Goal: Task Accomplishment & Management: Manage account settings

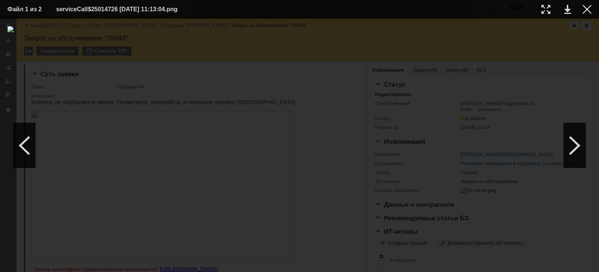
drag, startPoint x: 586, startPoint y: 11, endPoint x: 444, endPoint y: 46, distance: 146.5
click at [586, 11] on div at bounding box center [587, 9] width 9 height 9
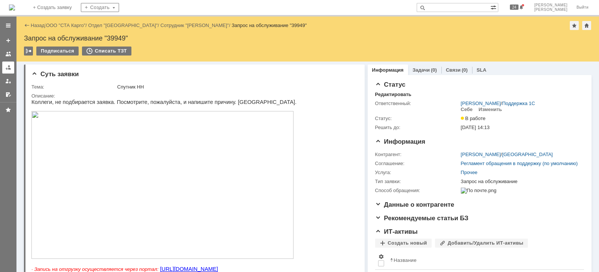
click at [3, 64] on link at bounding box center [8, 67] width 12 height 12
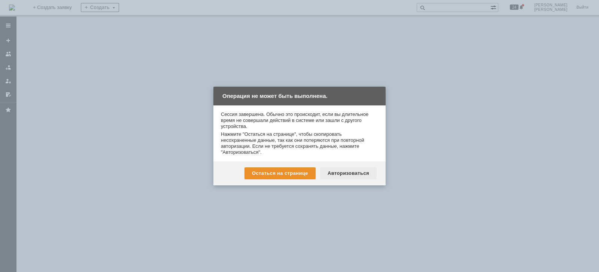
click at [345, 171] on div "Авторизоваться" at bounding box center [348, 173] width 57 height 12
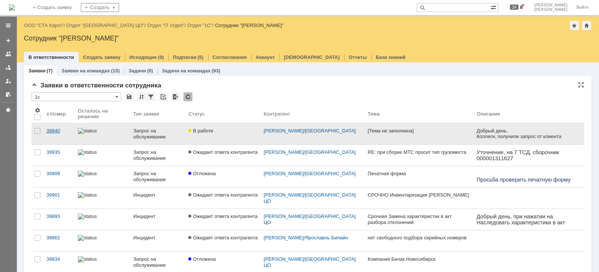
click at [58, 128] on div "39940" at bounding box center [58, 131] width 25 height 6
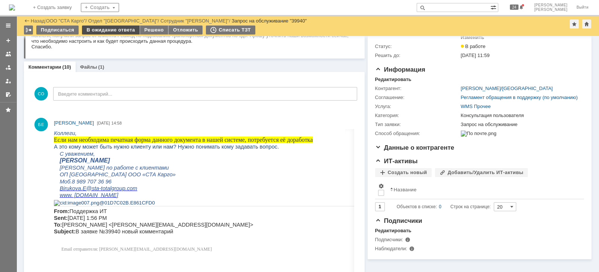
click at [119, 30] on div "В ожидание ответа" at bounding box center [110, 29] width 57 height 9
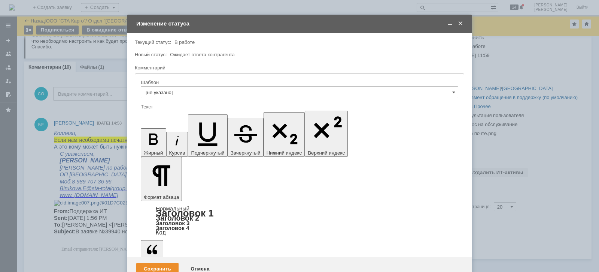
click at [154, 263] on div "Сохранить" at bounding box center [157, 269] width 42 height 12
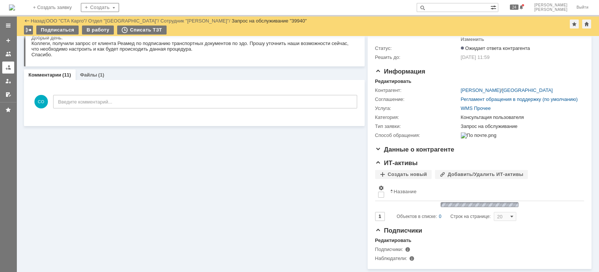
scroll to position [52, 0]
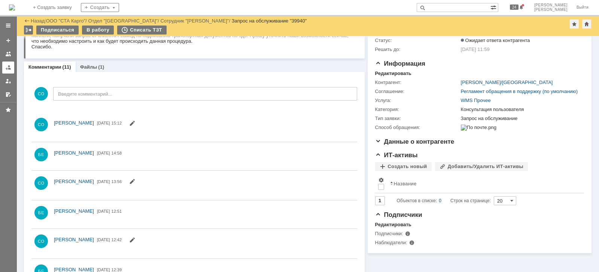
click at [6, 69] on div at bounding box center [8, 67] width 6 height 6
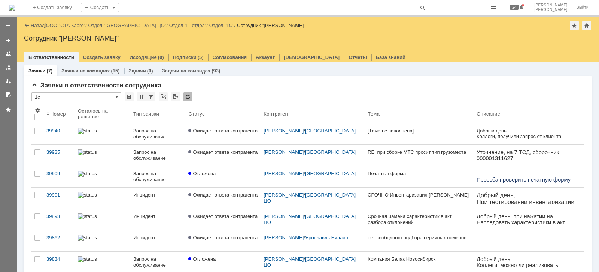
click at [72, 21] on div "Назад | ООО "СТА Карго" / Отдел "[GEOGRAPHIC_DATA] ЦО" / Отдел "IT отдел" / Отд…" at bounding box center [308, 25] width 568 height 9
click at [73, 21] on div "Назад | ООО "СТА Карго" / Отдел "[GEOGRAPHIC_DATA] ЦО" / Отдел "IT отдел" / Отд…" at bounding box center [308, 25] width 568 height 9
click at [82, 28] on link "ООО "СТА Карго"" at bounding box center [66, 25] width 40 height 6
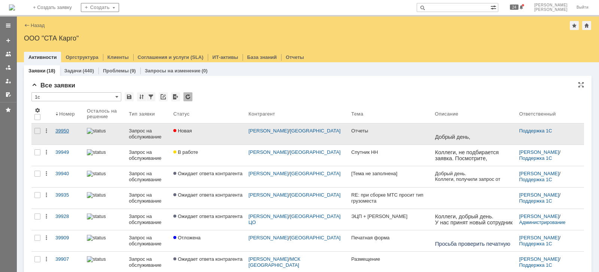
click at [64, 133] on link "39950" at bounding box center [67, 133] width 31 height 21
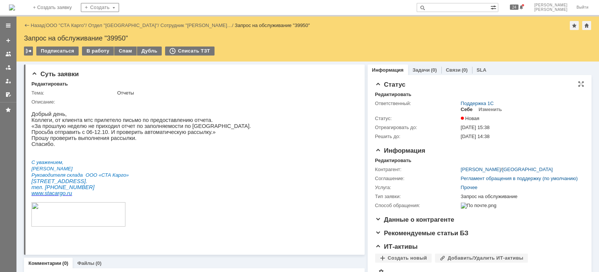
click at [461, 109] on div "Себе" at bounding box center [467, 109] width 12 height 6
click at [94, 51] on div "В работу" at bounding box center [98, 50] width 32 height 9
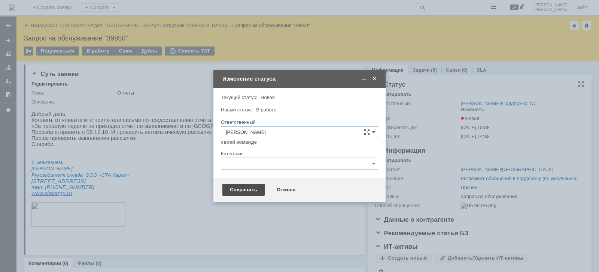
click at [247, 190] on div "Сохранить" at bounding box center [244, 190] width 42 height 12
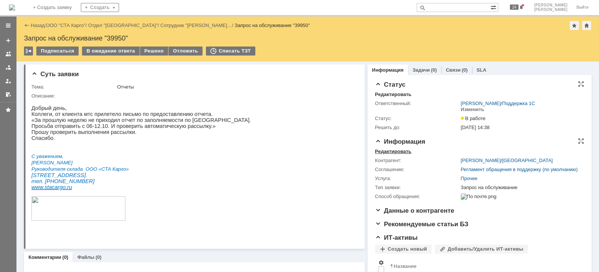
click at [394, 149] on div "Редактировать" at bounding box center [393, 151] width 36 height 6
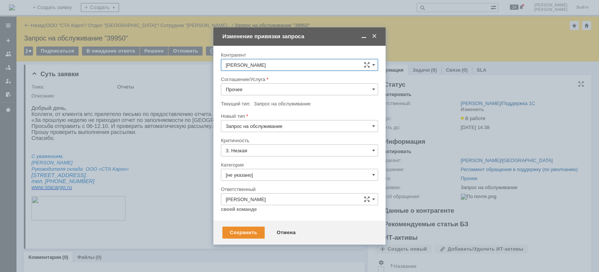
click at [251, 91] on input "Прочее" at bounding box center [299, 89] width 157 height 12
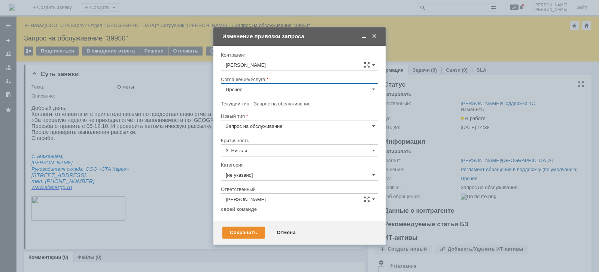
scroll to position [141, 0]
drag, startPoint x: 272, startPoint y: 169, endPoint x: 277, endPoint y: 187, distance: 18.7
click at [272, 170] on span "WMS Отчетность" at bounding box center [300, 173] width 148 height 6
click at [253, 232] on div "Сохранить" at bounding box center [244, 232] width 42 height 12
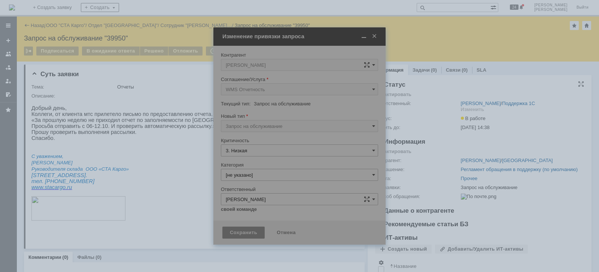
type input "WMS Отчетность"
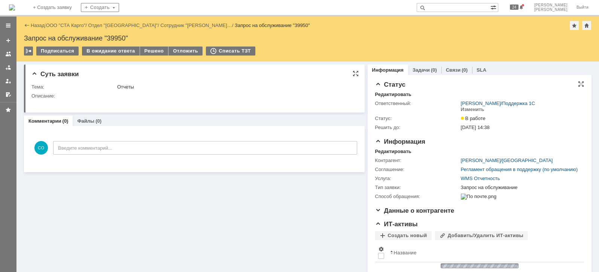
scroll to position [0, 0]
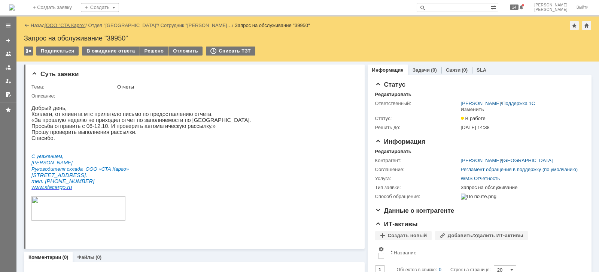
click at [63, 25] on link "ООО "СТА Карго"" at bounding box center [66, 25] width 40 height 6
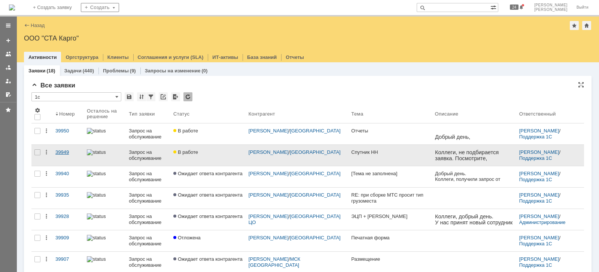
click at [66, 151] on div "39949" at bounding box center [67, 152] width 25 height 6
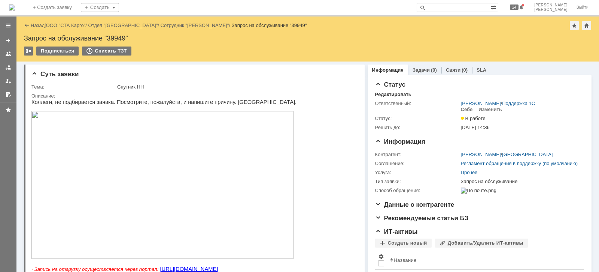
click at [114, 34] on div "Запрос на обслуживание "39949"" at bounding box center [308, 37] width 568 height 7
copy div "39949"
click at [63, 26] on link "ООО "СТА Карго"" at bounding box center [66, 25] width 40 height 6
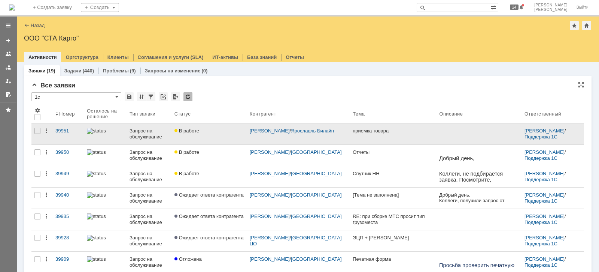
click at [66, 129] on div "39951" at bounding box center [67, 131] width 25 height 6
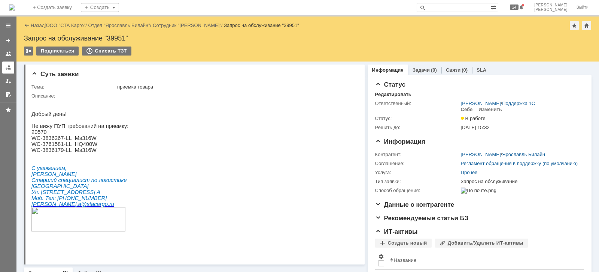
click at [8, 67] on div at bounding box center [8, 67] width 6 height 6
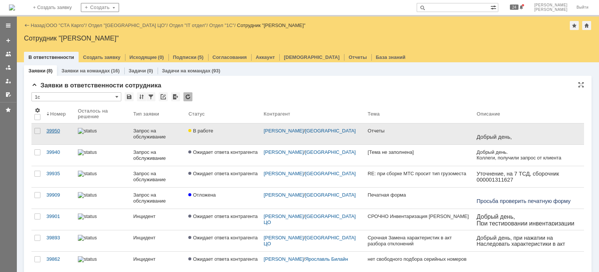
click at [49, 130] on div "39950" at bounding box center [58, 131] width 25 height 6
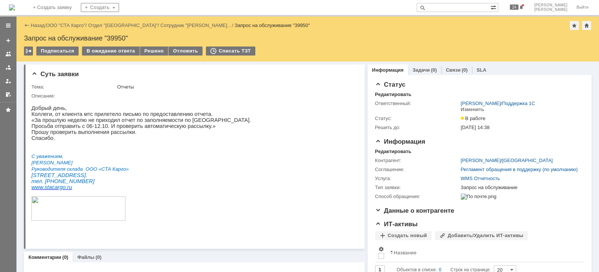
click at [78, 22] on div "Назад | ООО "СТА Карго" / Отдел "Новосибирск" / Сотрудник "[PERSON_NAME]… / Зап…" at bounding box center [308, 25] width 568 height 9
click at [73, 23] on link "ООО "СТА Карго"" at bounding box center [66, 25] width 40 height 6
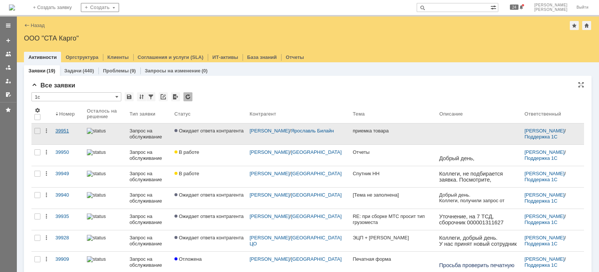
click at [67, 130] on div "39951" at bounding box center [67, 131] width 25 height 6
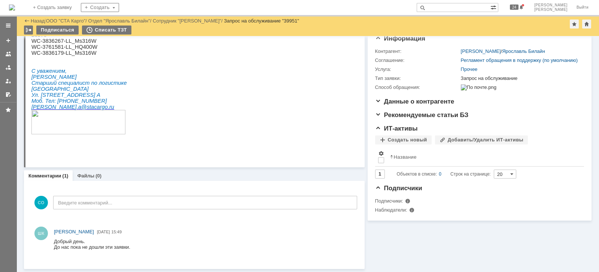
scroll to position [76, 0]
click at [8, 67] on div at bounding box center [8, 67] width 6 height 6
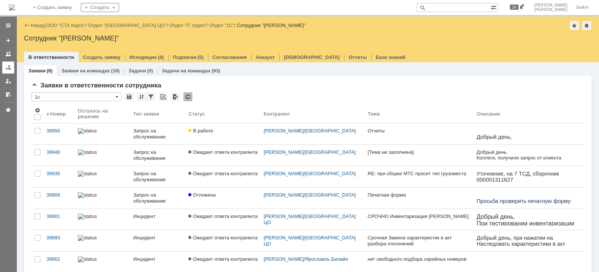
click at [12, 70] on link at bounding box center [8, 67] width 12 height 12
click at [9, 69] on div at bounding box center [8, 67] width 6 height 6
click at [8, 67] on div at bounding box center [8, 67] width 6 height 6
click at [69, 24] on link "ООО "СТА Карго"" at bounding box center [66, 25] width 40 height 6
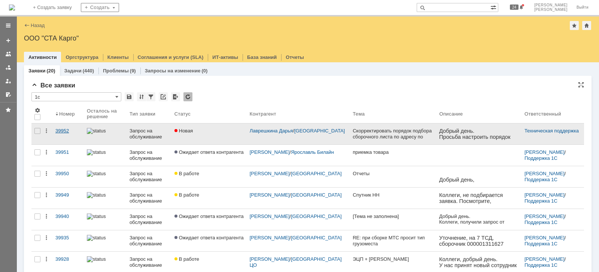
click at [60, 131] on div "39952" at bounding box center [67, 131] width 25 height 6
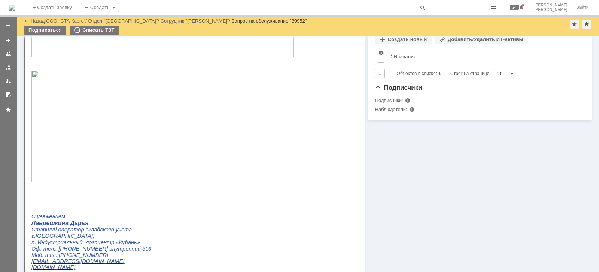
click at [424, 207] on div "Информация Задачи (0) Связи (0) SLA Статус Редактировать Ответственный: Техниче…" at bounding box center [478, 120] width 227 height 542
click at [9, 64] on div at bounding box center [8, 67] width 6 height 6
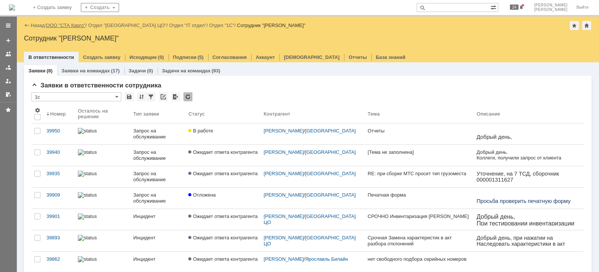
click at [70, 23] on link "ООО "СТА Карго"" at bounding box center [66, 25] width 40 height 6
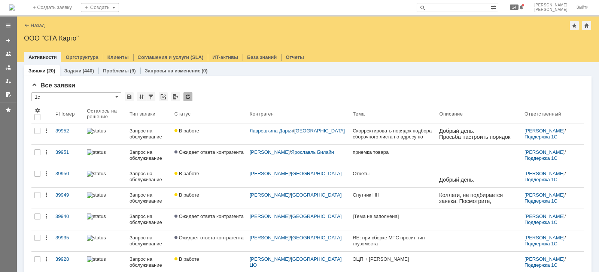
click at [60, 191] on link "39949" at bounding box center [67, 197] width 31 height 21
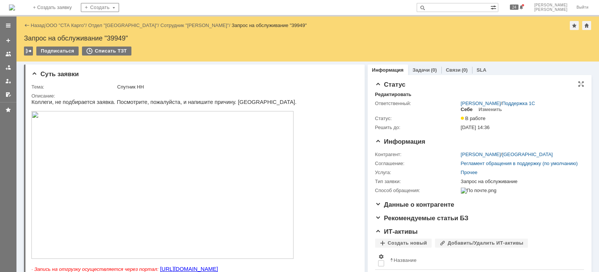
click at [461, 109] on div "Себе" at bounding box center [467, 109] width 12 height 6
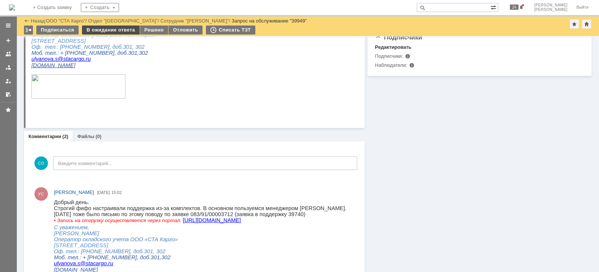
click at [111, 34] on td "В ожидание ответа" at bounding box center [111, 30] width 58 height 10
click at [111, 30] on div "В ожидание ответа" at bounding box center [110, 29] width 57 height 9
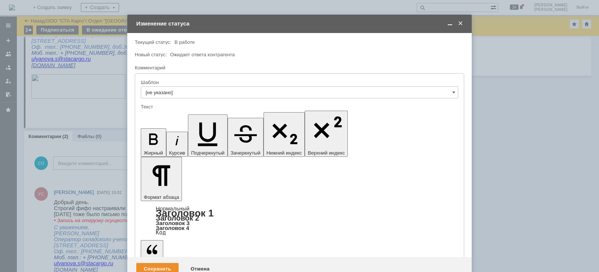
click at [159, 263] on div "Сохранить" at bounding box center [157, 269] width 42 height 12
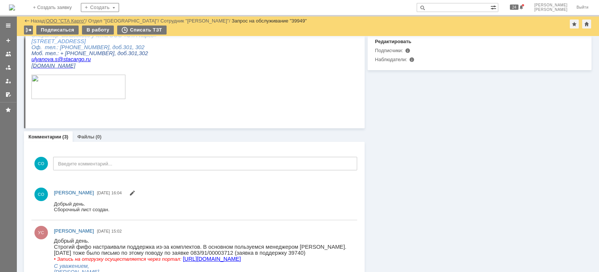
click at [69, 19] on link "ООО "СТА Карго"" at bounding box center [66, 21] width 40 height 6
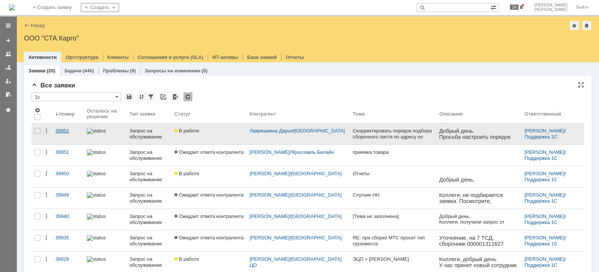
click at [66, 129] on div "39952" at bounding box center [67, 131] width 25 height 6
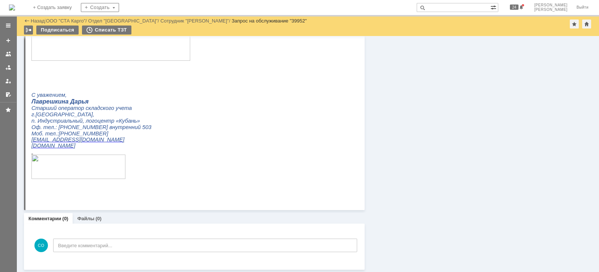
click at [11, 67] on link at bounding box center [8, 67] width 12 height 12
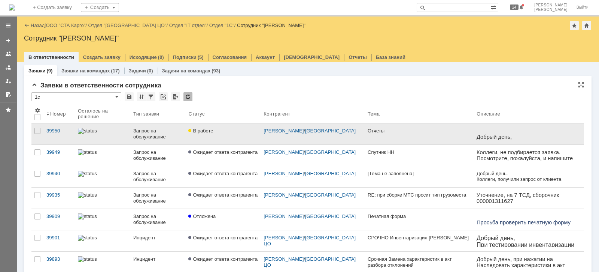
click at [59, 129] on div "39950" at bounding box center [58, 131] width 25 height 6
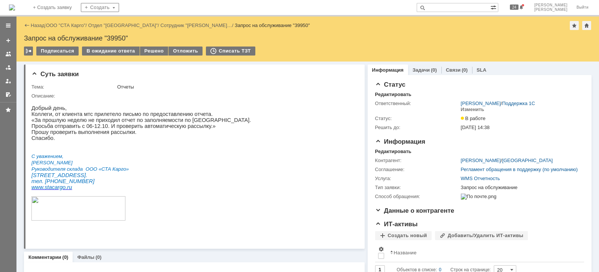
click at [16, 69] on div "Суть заявки Тема: Отчеты Описание: Комментарии (0) Файлы (0) Комментарии Добави…" at bounding box center [307, 192] width 583 height 263
click at [10, 69] on div at bounding box center [8, 67] width 6 height 6
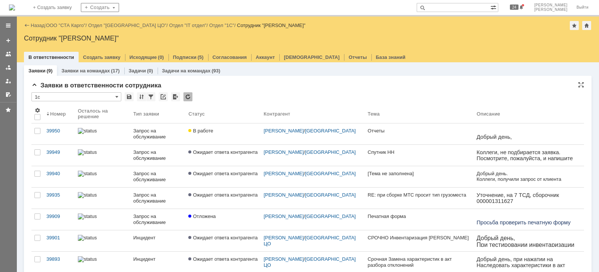
click at [439, 101] on div "* 1с Результаты поиска: 1 Объектов в списке: 9 Строк на странице: 50 Номер Оста…" at bounding box center [307, 209] width 553 height 235
click at [260, 94] on div "* 1с" at bounding box center [307, 97] width 553 height 10
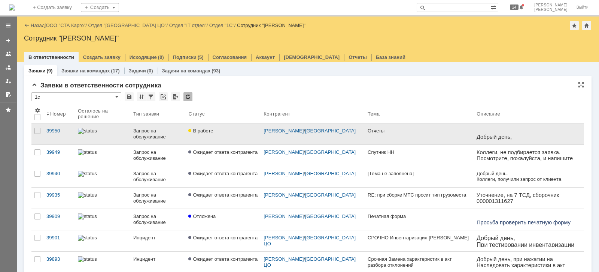
click at [54, 129] on div "39950" at bounding box center [58, 131] width 25 height 6
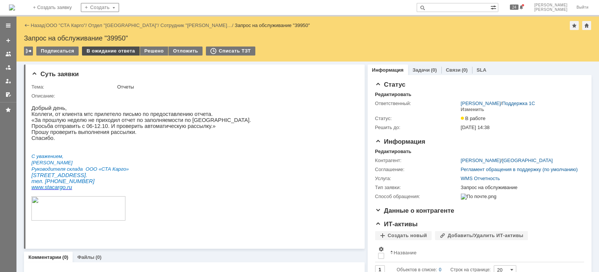
click at [104, 49] on div "В ожидание ответа" at bounding box center [110, 50] width 57 height 9
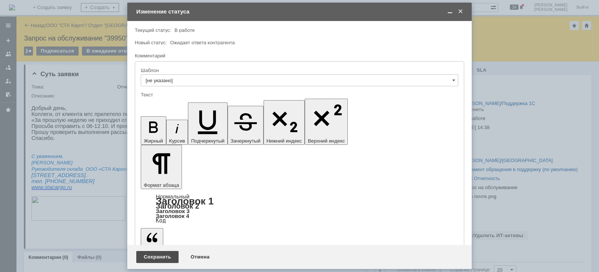
click at [148, 253] on div "Сохранить" at bounding box center [157, 257] width 42 height 12
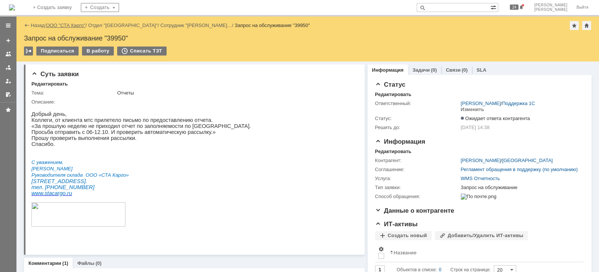
click at [72, 25] on link "ООО "СТА Карго"" at bounding box center [66, 25] width 40 height 6
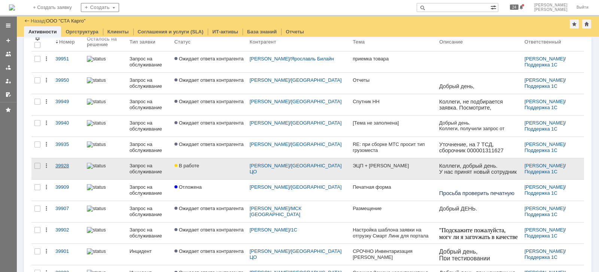
click at [64, 164] on div "39928" at bounding box center [67, 166] width 25 height 6
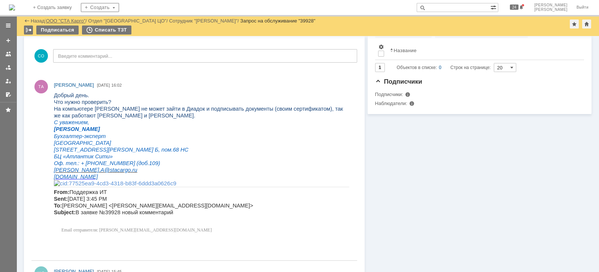
click at [71, 20] on link "ООО "СТА Карго"" at bounding box center [66, 21] width 40 height 6
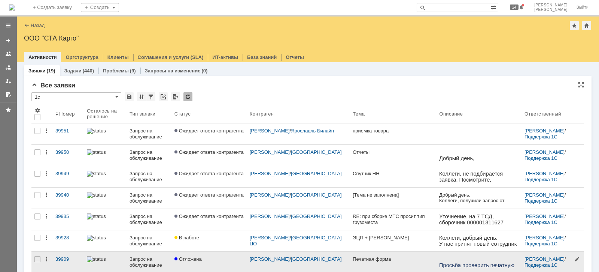
click at [527, 270] on div "[PERSON_NAME] / Поддержка 1С" at bounding box center [553, 261] width 63 height 21
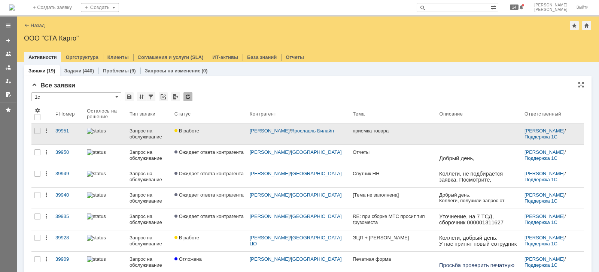
click at [66, 131] on div "39951" at bounding box center [67, 131] width 25 height 6
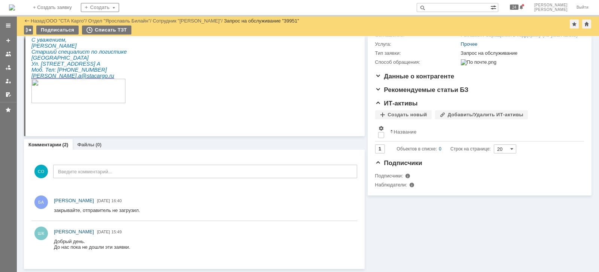
scroll to position [101, 0]
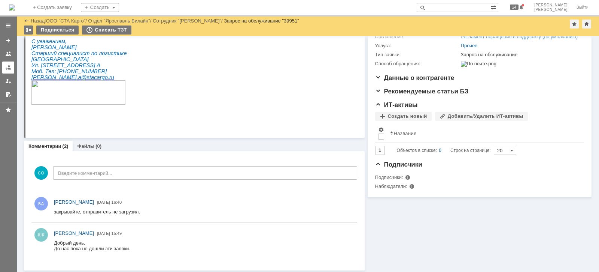
click at [6, 66] on div at bounding box center [8, 67] width 6 height 6
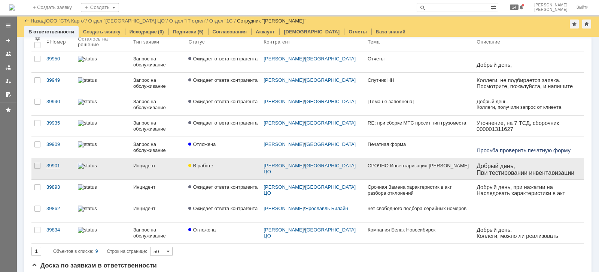
click at [56, 164] on div "39901" at bounding box center [58, 166] width 25 height 6
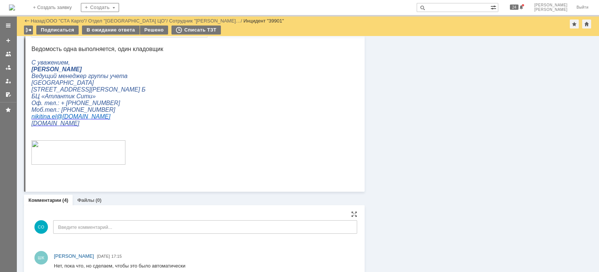
scroll to position [374, 0]
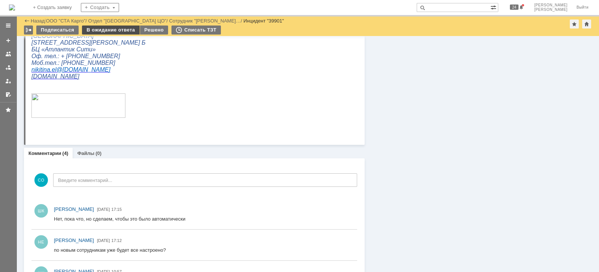
click at [97, 27] on div "В ожидание ответа" at bounding box center [110, 29] width 57 height 9
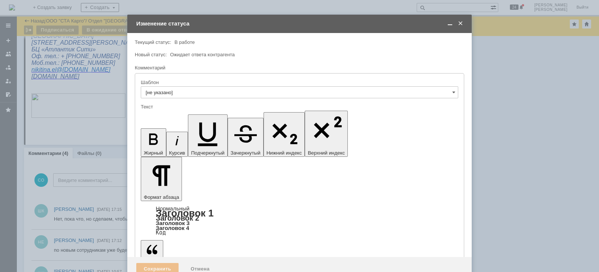
scroll to position [0, 0]
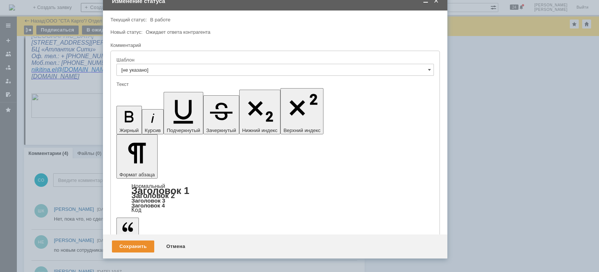
drag, startPoint x: 332, startPoint y: 28, endPoint x: 307, endPoint y: 6, distance: 32.9
click at [307, 6] on td "Изменение статуса" at bounding box center [275, 1] width 345 height 18
click at [133, 240] on div "Сохранить" at bounding box center [133, 246] width 42 height 12
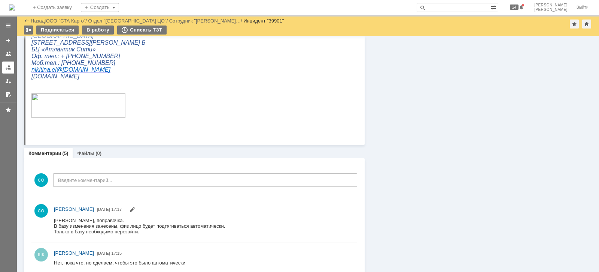
click at [9, 67] on div at bounding box center [8, 67] width 6 height 6
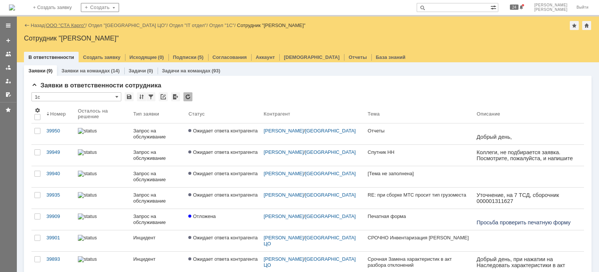
click at [65, 25] on link "ООО "СТА Карго"" at bounding box center [66, 25] width 40 height 6
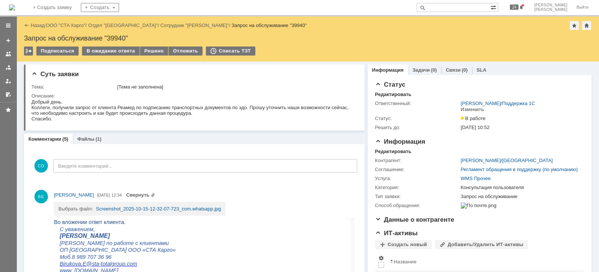
click at [472, 11] on input "text" at bounding box center [454, 7] width 74 height 9
type input "39740"
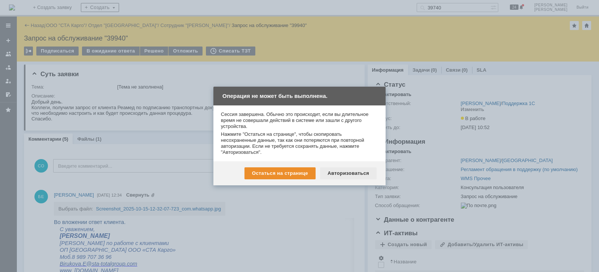
click at [342, 173] on div "Авторизоваться" at bounding box center [348, 173] width 57 height 12
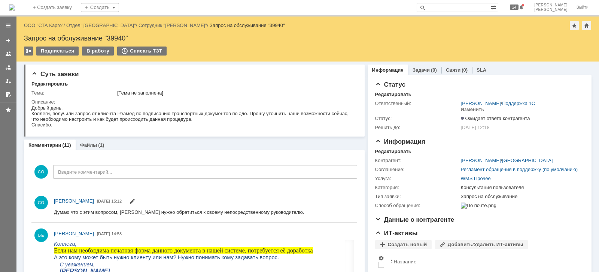
click at [468, 6] on input "text" at bounding box center [454, 7] width 74 height 9
type input "39740"
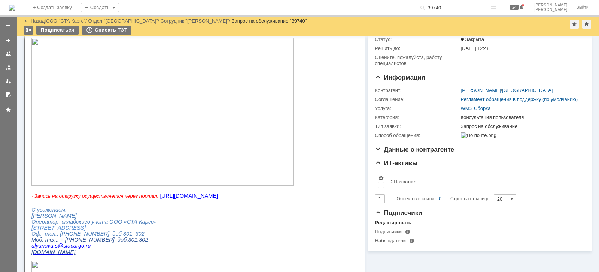
scroll to position [47, 0]
click at [230, 115] on img at bounding box center [162, 112] width 262 height 148
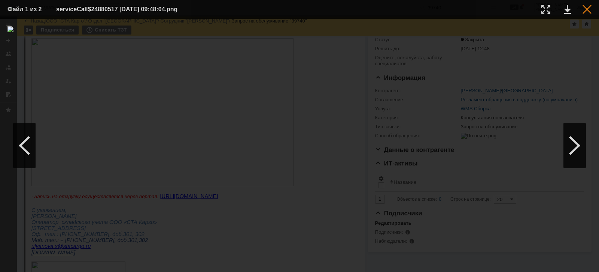
click at [590, 9] on div at bounding box center [587, 9] width 9 height 9
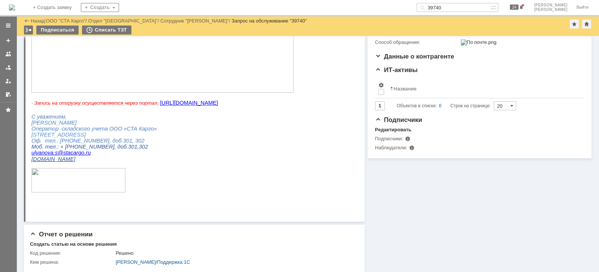
scroll to position [0, 0]
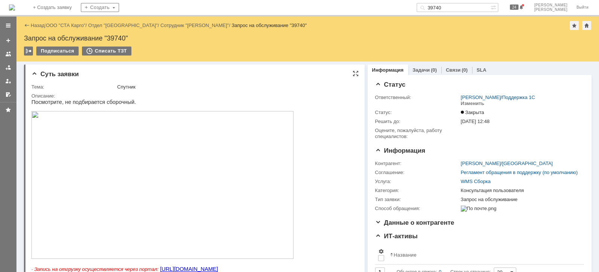
click at [227, 177] on img at bounding box center [162, 185] width 262 height 148
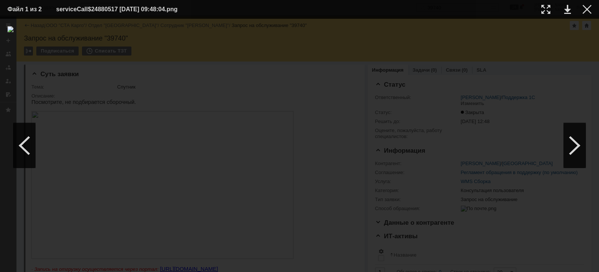
click at [531, 52] on div at bounding box center [299, 145] width 584 height 238
drag, startPoint x: 584, startPoint y: 7, endPoint x: 568, endPoint y: 15, distance: 17.3
click at [584, 7] on div at bounding box center [587, 9] width 9 height 9
